Goal: Task Accomplishment & Management: Complete application form

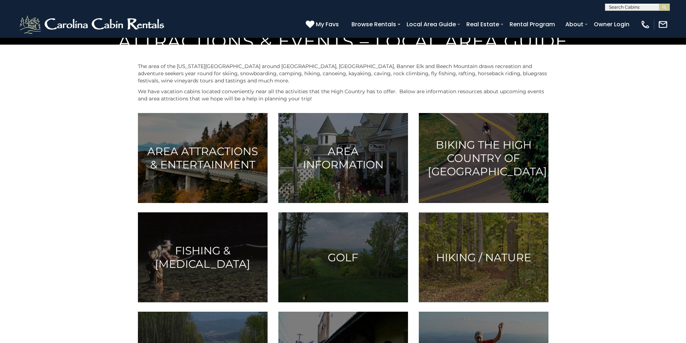
scroll to position [300, 0]
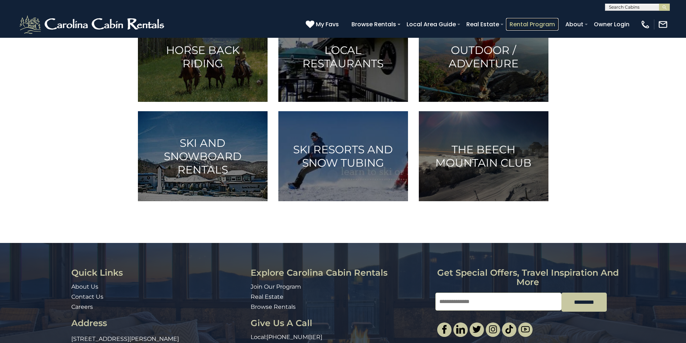
click at [552, 21] on link "Rental Program" at bounding box center [532, 24] width 53 height 13
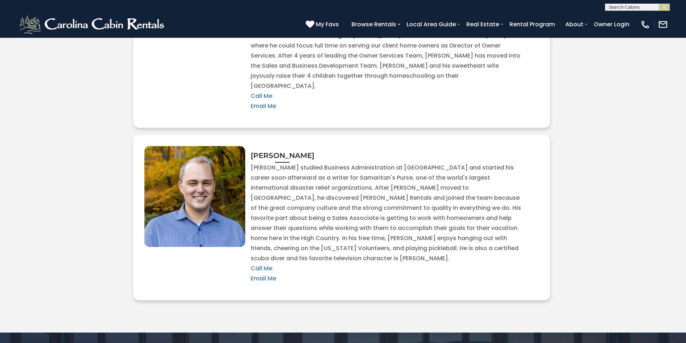
scroll to position [1545, 0]
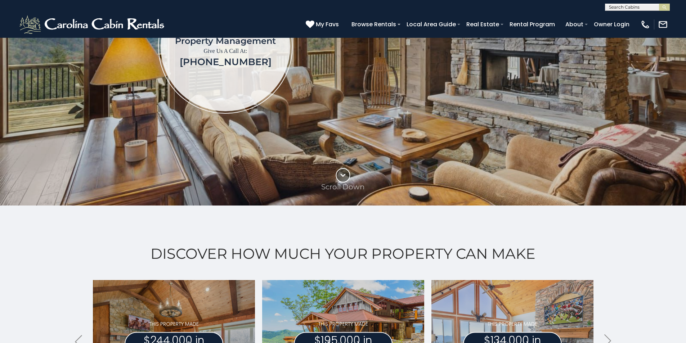
scroll to position [165, 0]
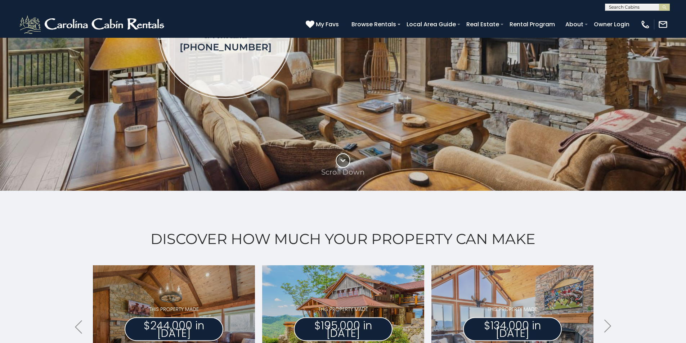
click at [682, 265] on div "Discover How Much Your Property Can Make .arrowLeft .st0{fill:#929292;} .arrowR…" at bounding box center [343, 330] width 686 height 279
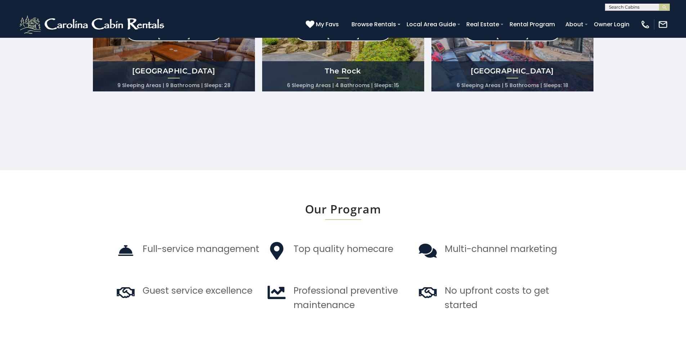
scroll to position [765, 0]
